Goal: Transaction & Acquisition: Purchase product/service

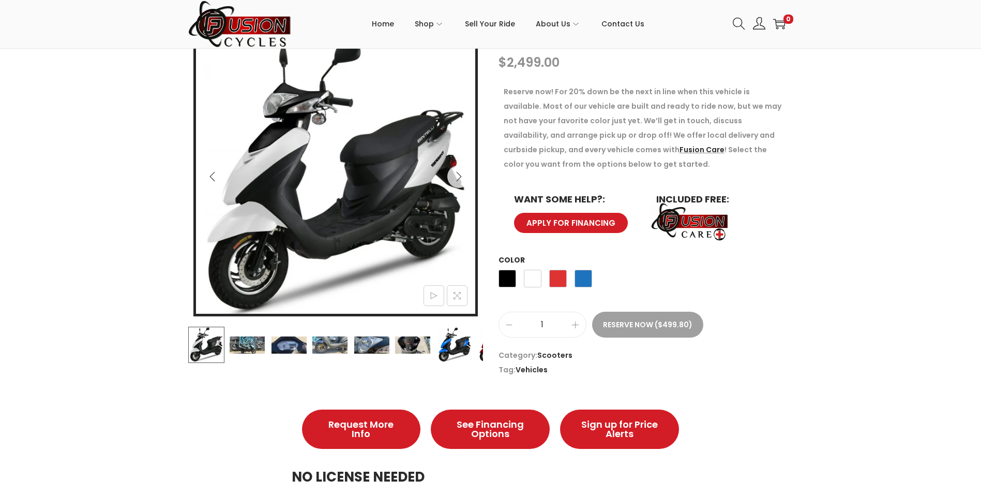
click at [246, 340] on img at bounding box center [247, 344] width 36 height 36
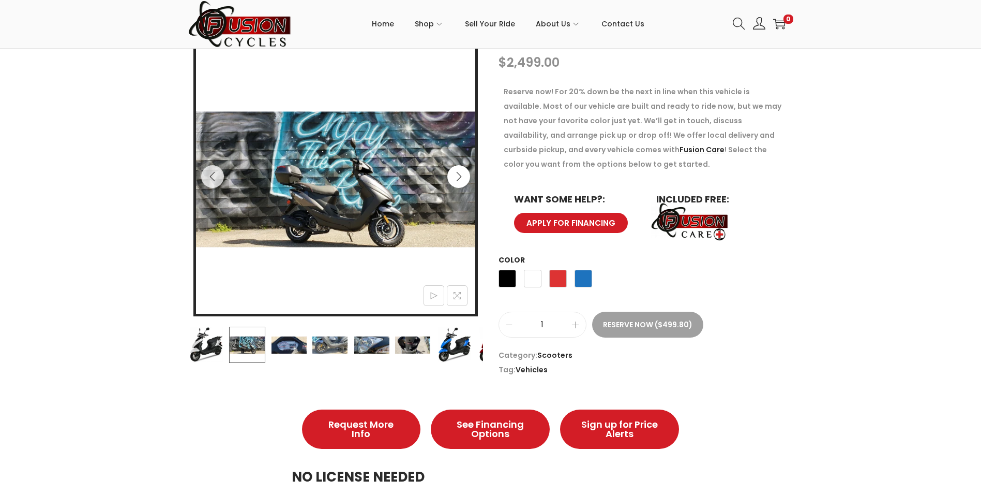
click at [460, 170] on button "Next" at bounding box center [458, 176] width 23 height 23
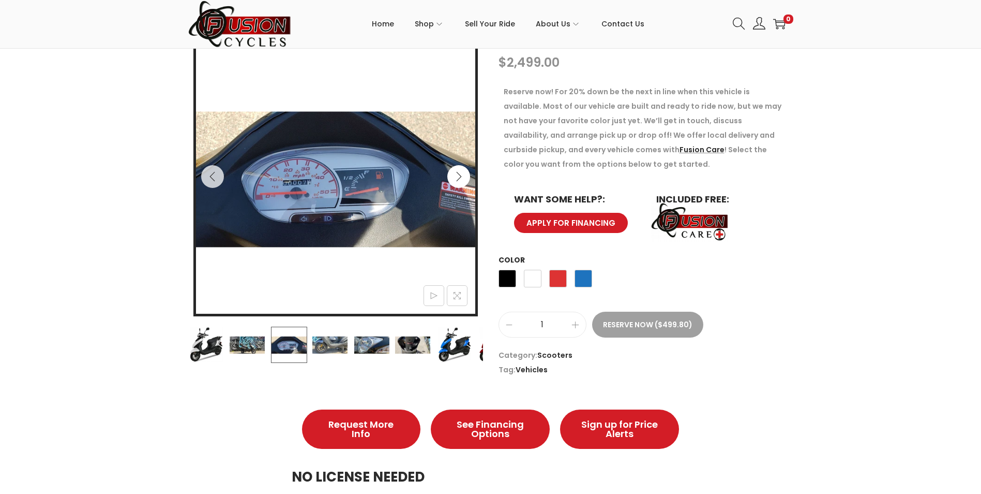
click at [458, 174] on icon "Next" at bounding box center [459, 176] width 10 height 10
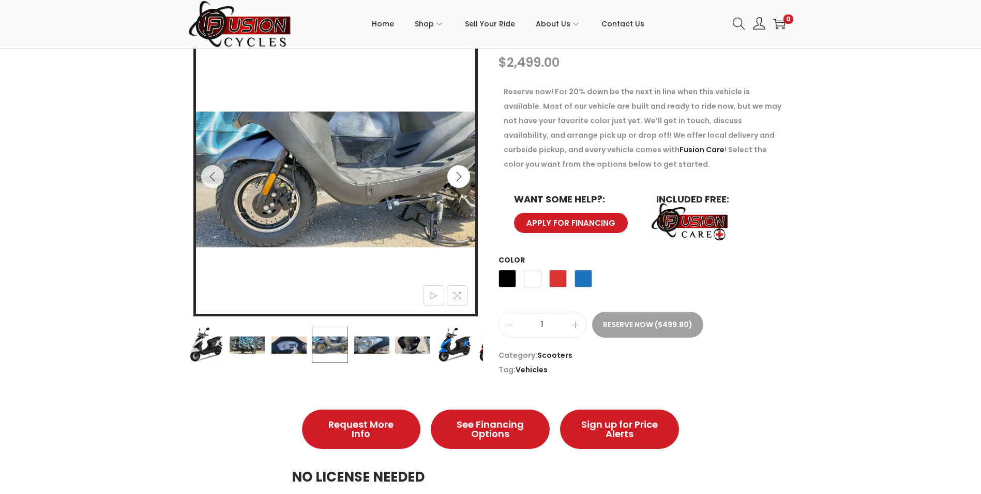
click at [458, 174] on icon "Next" at bounding box center [459, 176] width 10 height 10
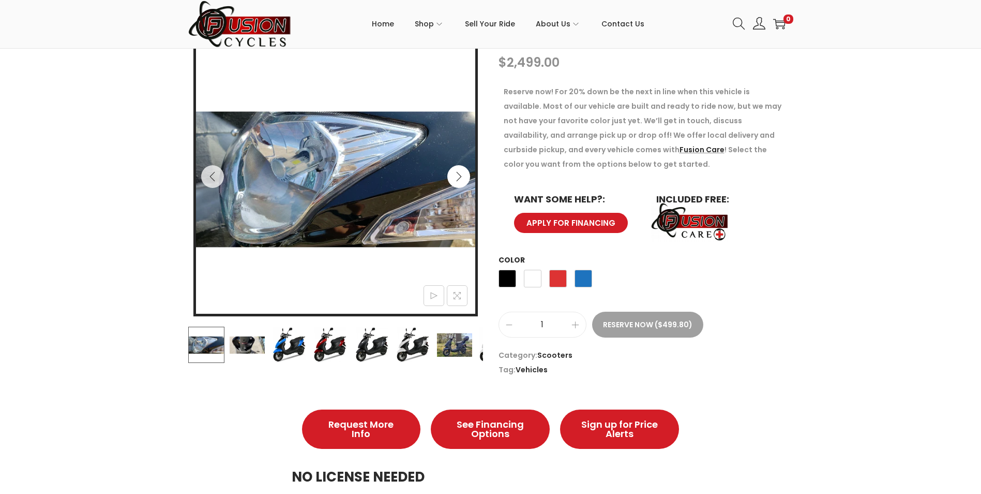
click at [458, 175] on icon "Next" at bounding box center [459, 176] width 10 height 10
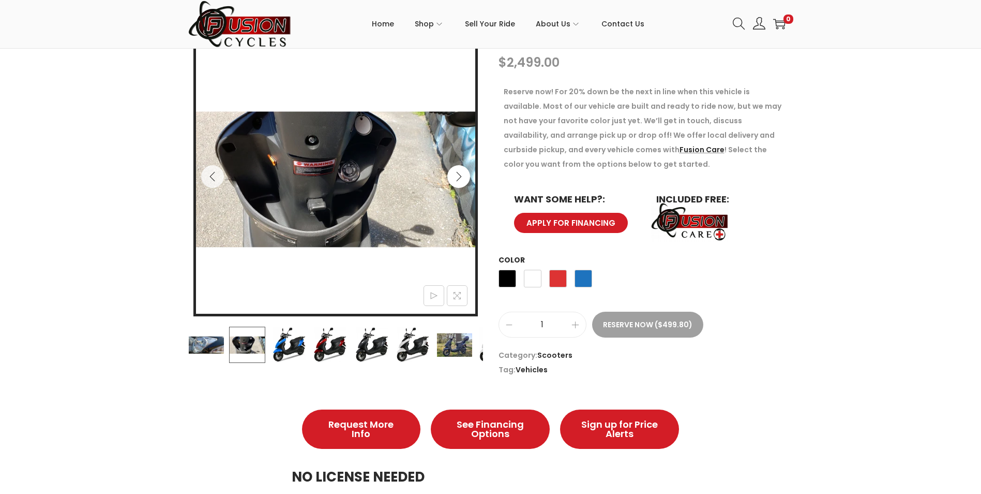
click at [458, 175] on icon "Next" at bounding box center [459, 176] width 10 height 10
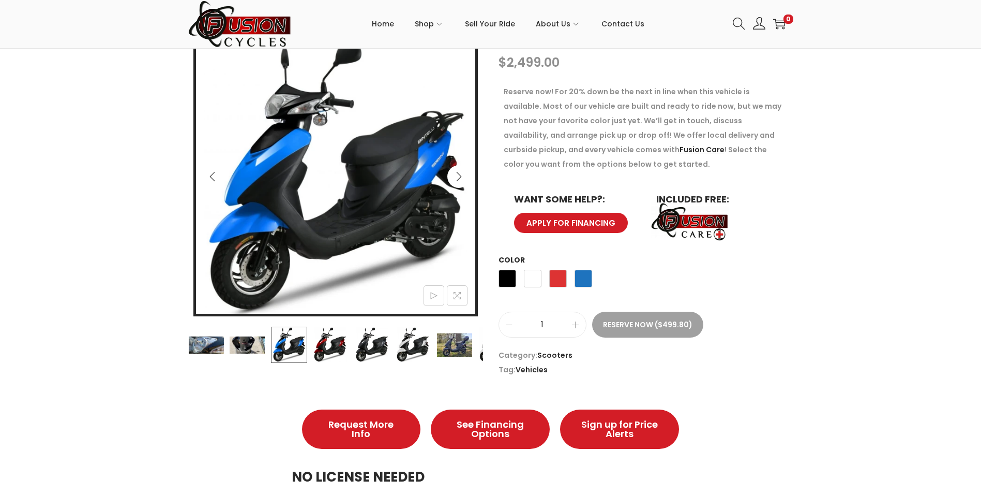
click at [458, 175] on icon "Next" at bounding box center [459, 176] width 10 height 10
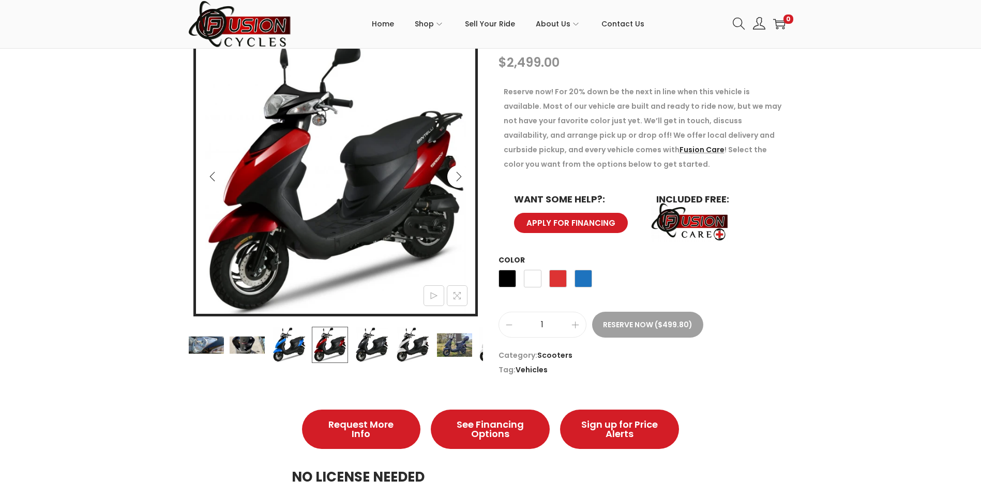
click at [458, 175] on icon "Next" at bounding box center [459, 176] width 10 height 10
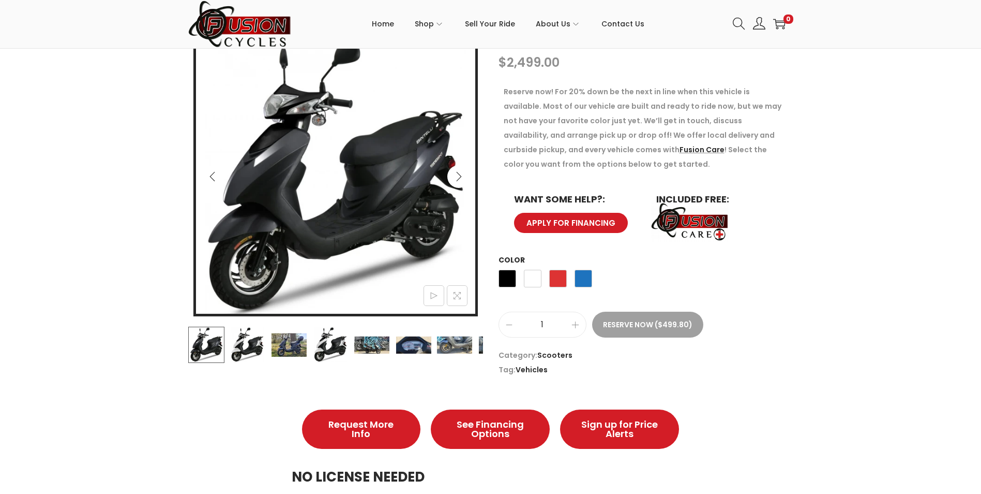
click at [458, 175] on icon "Next" at bounding box center [459, 176] width 10 height 10
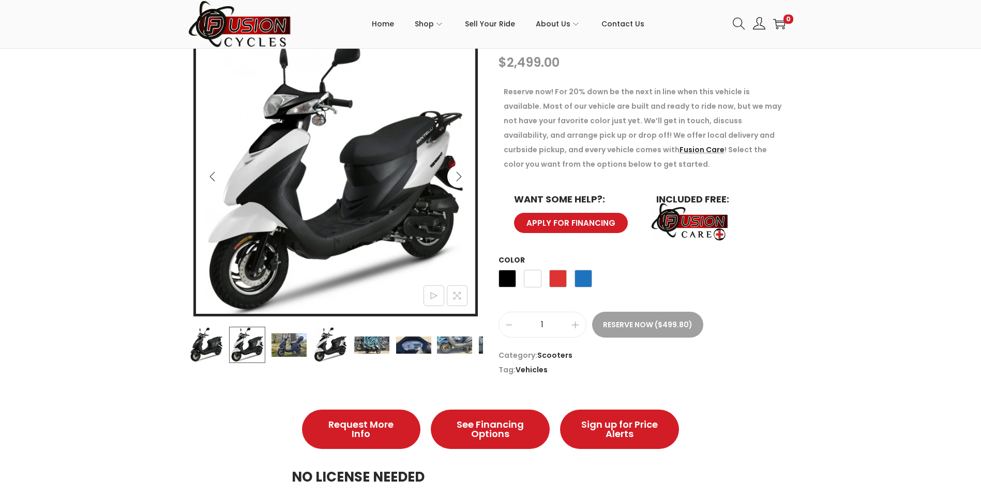
click at [458, 175] on icon "Next" at bounding box center [459, 176] width 10 height 10
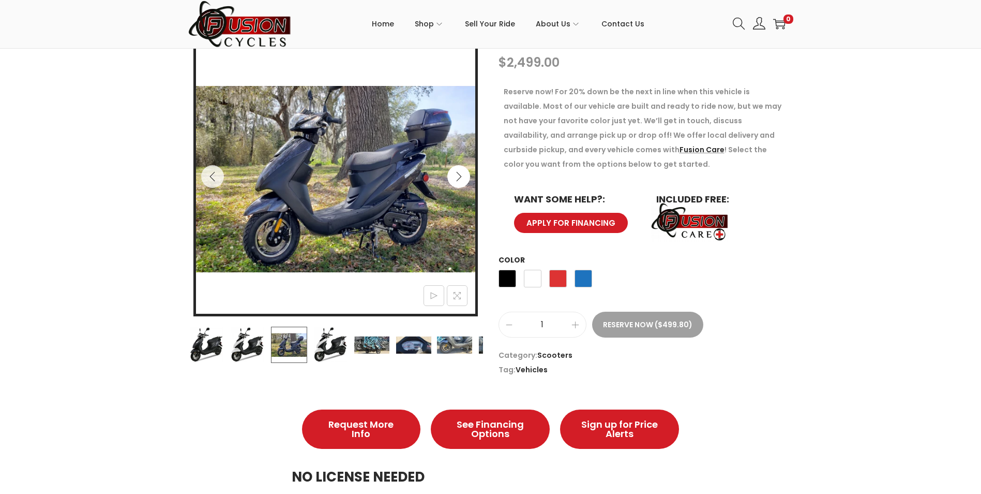
click at [458, 175] on icon "Next" at bounding box center [459, 176] width 10 height 10
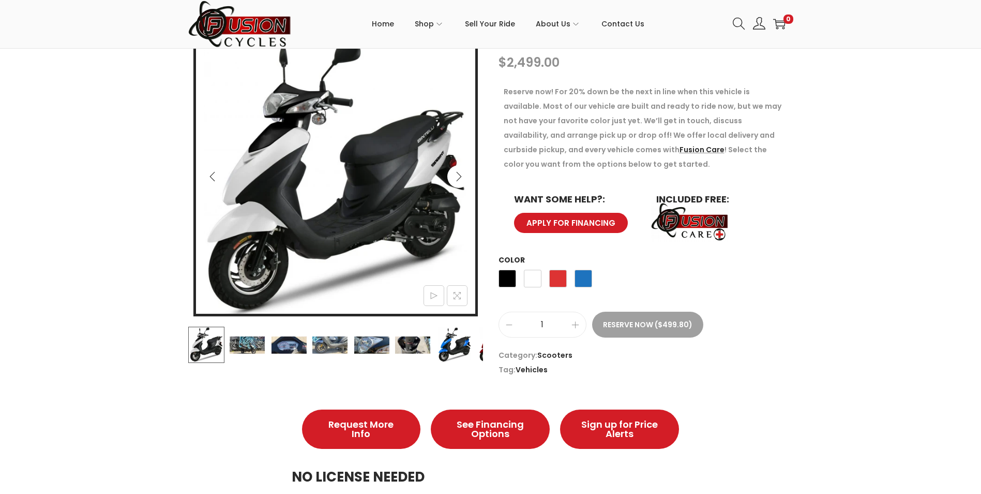
click at [458, 177] on icon "Next" at bounding box center [459, 176] width 10 height 10
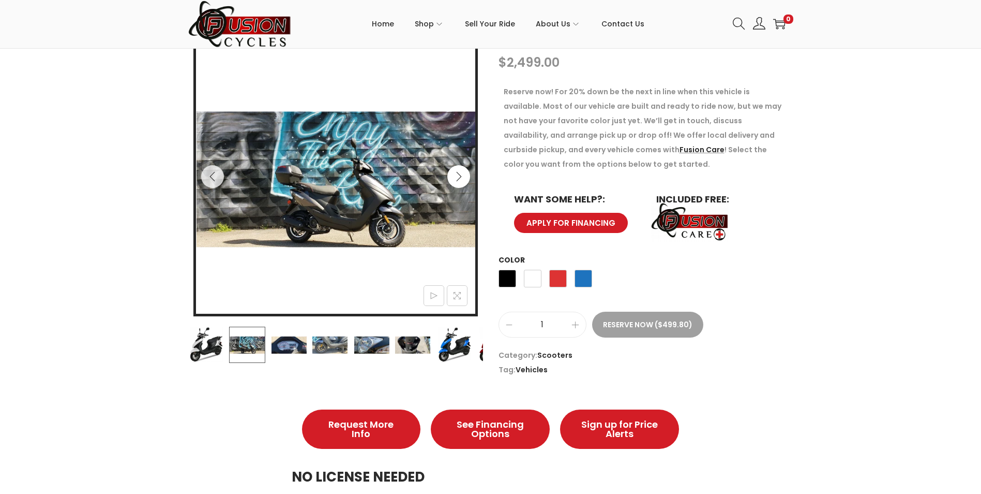
click at [458, 177] on icon "Next" at bounding box center [459, 176] width 10 height 10
